Goal: Browse casually: Explore the website without a specific task or goal

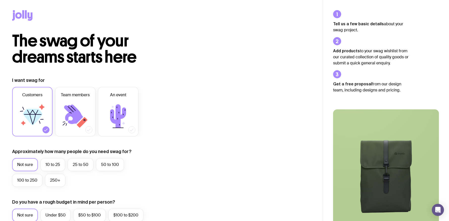
click at [21, 18] on icon at bounding box center [22, 15] width 20 height 11
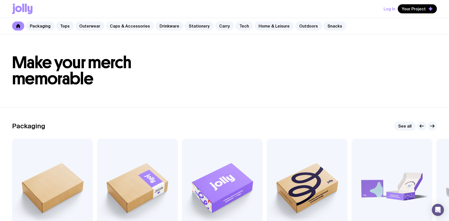
click at [143, 30] on link "Caps & Accessories" at bounding box center [130, 25] width 48 height 9
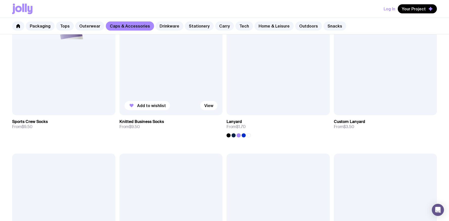
scroll to position [738, 0]
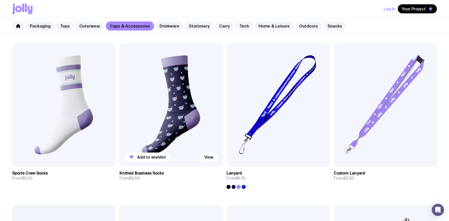
click at [182, 80] on img at bounding box center [170, 105] width 103 height 124
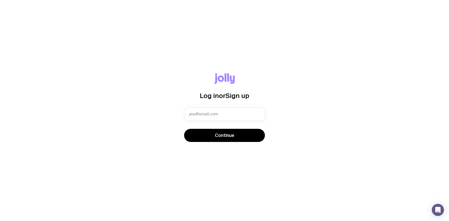
click at [230, 79] on icon at bounding box center [224, 78] width 20 height 11
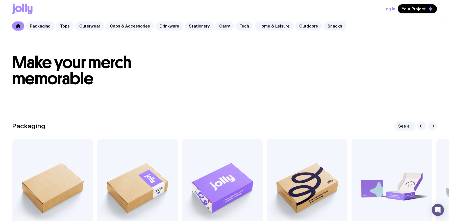
click at [128, 28] on link "Caps & Accessories" at bounding box center [130, 25] width 48 height 9
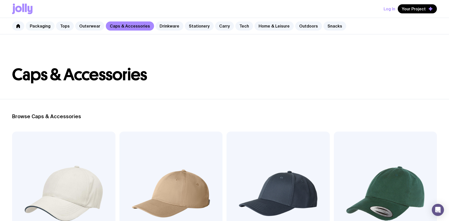
click at [46, 28] on link "Packaging" at bounding box center [40, 25] width 29 height 9
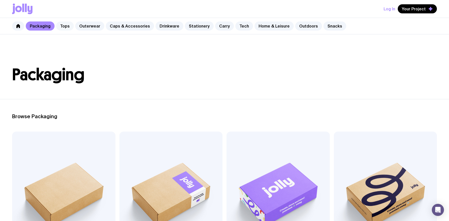
drag, startPoint x: 64, startPoint y: 28, endPoint x: 68, endPoint y: 27, distance: 4.4
click at [64, 28] on link "Tops" at bounding box center [65, 25] width 18 height 9
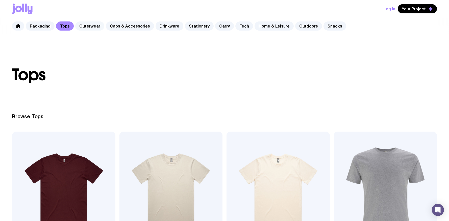
click at [82, 26] on link "Outerwear" at bounding box center [89, 25] width 29 height 9
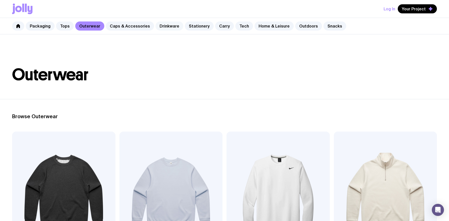
drag, startPoint x: 164, startPoint y: 27, endPoint x: 159, endPoint y: 27, distance: 4.3
click at [164, 27] on link "Drinkware" at bounding box center [170, 25] width 28 height 9
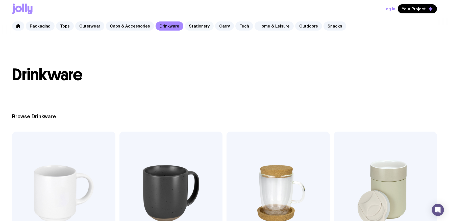
click at [185, 26] on link "Stationery" at bounding box center [199, 25] width 29 height 9
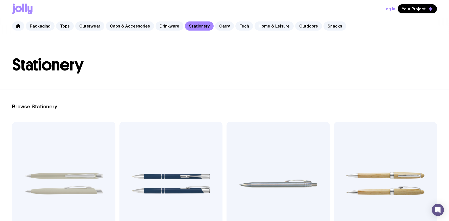
scroll to position [12, 0]
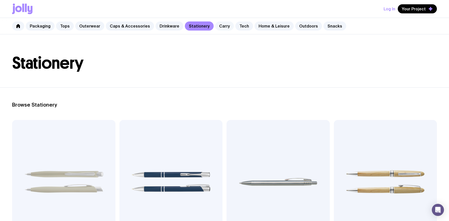
click at [219, 25] on link "Carry" at bounding box center [224, 25] width 19 height 9
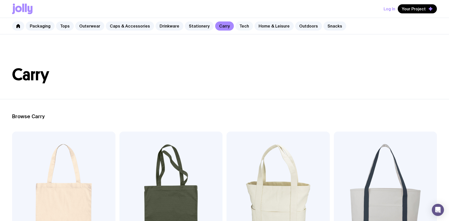
click at [235, 26] on link "Tech" at bounding box center [244, 25] width 18 height 9
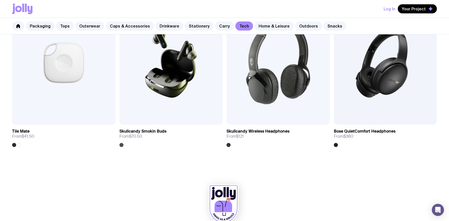
scroll to position [1116, 0]
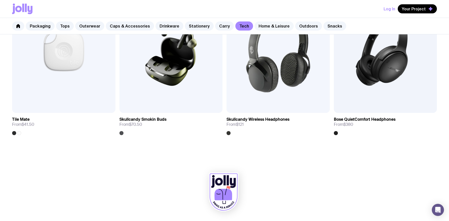
click at [262, 29] on link "Home & Leisure" at bounding box center [274, 25] width 39 height 9
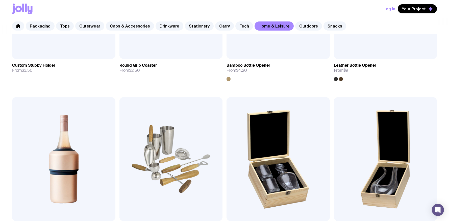
scroll to position [316, 0]
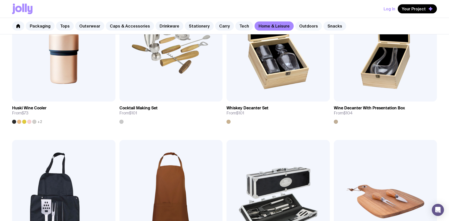
click at [297, 30] on link "Outdoors" at bounding box center [308, 25] width 27 height 9
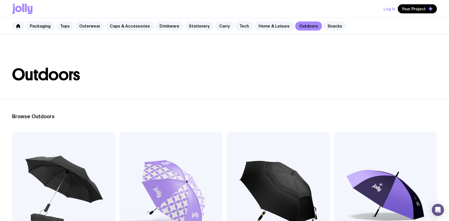
drag, startPoint x: 324, startPoint y: 30, endPoint x: 275, endPoint y: 93, distance: 80.0
click at [324, 30] on link "Snacks" at bounding box center [335, 25] width 23 height 9
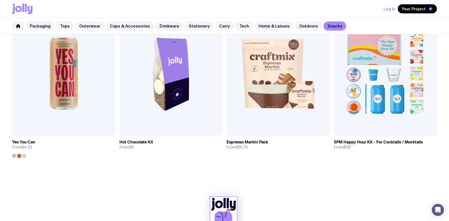
scroll to position [467, 0]
